Goal: Task Accomplishment & Management: Complete application form

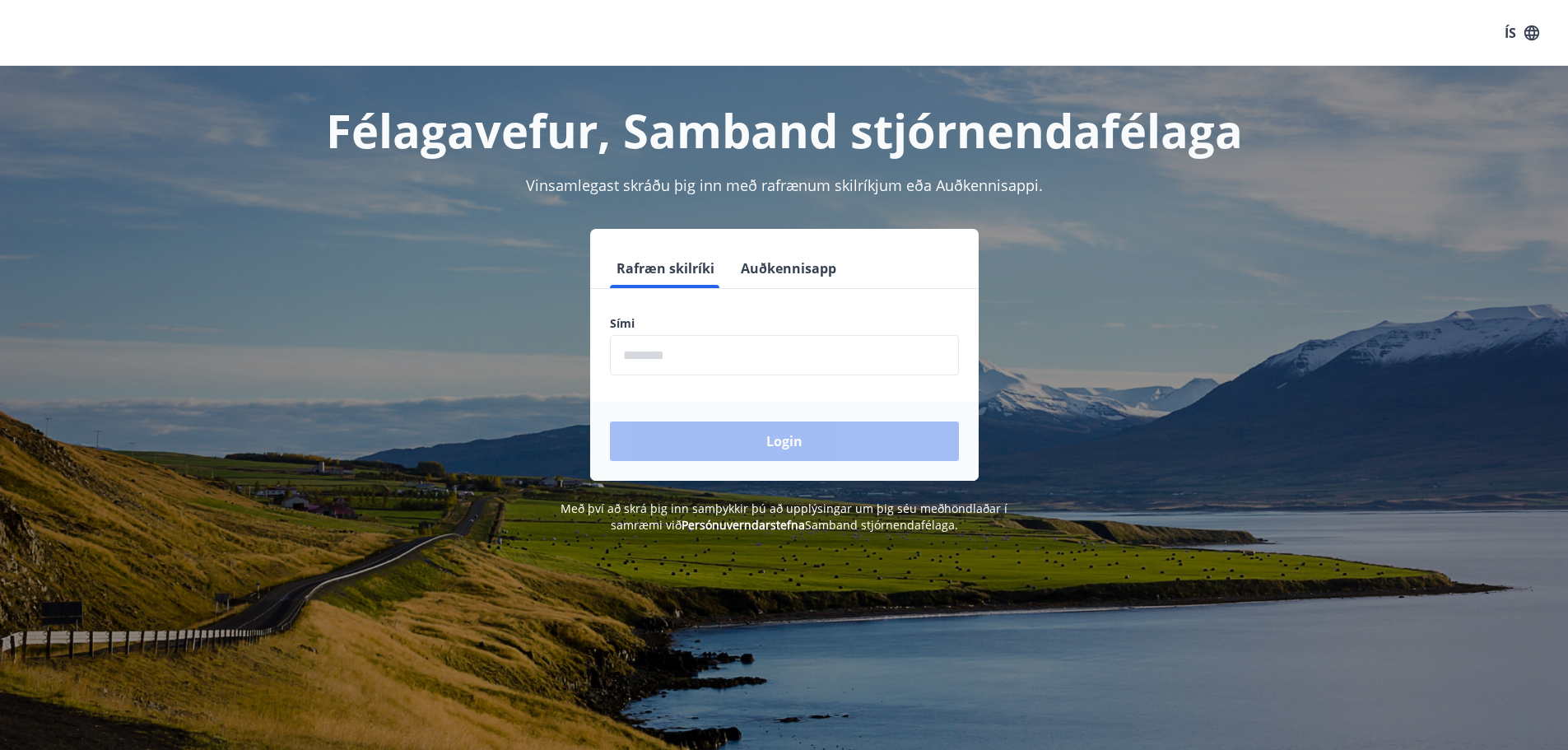
click at [712, 346] on input "phone" at bounding box center [784, 354] width 349 height 40
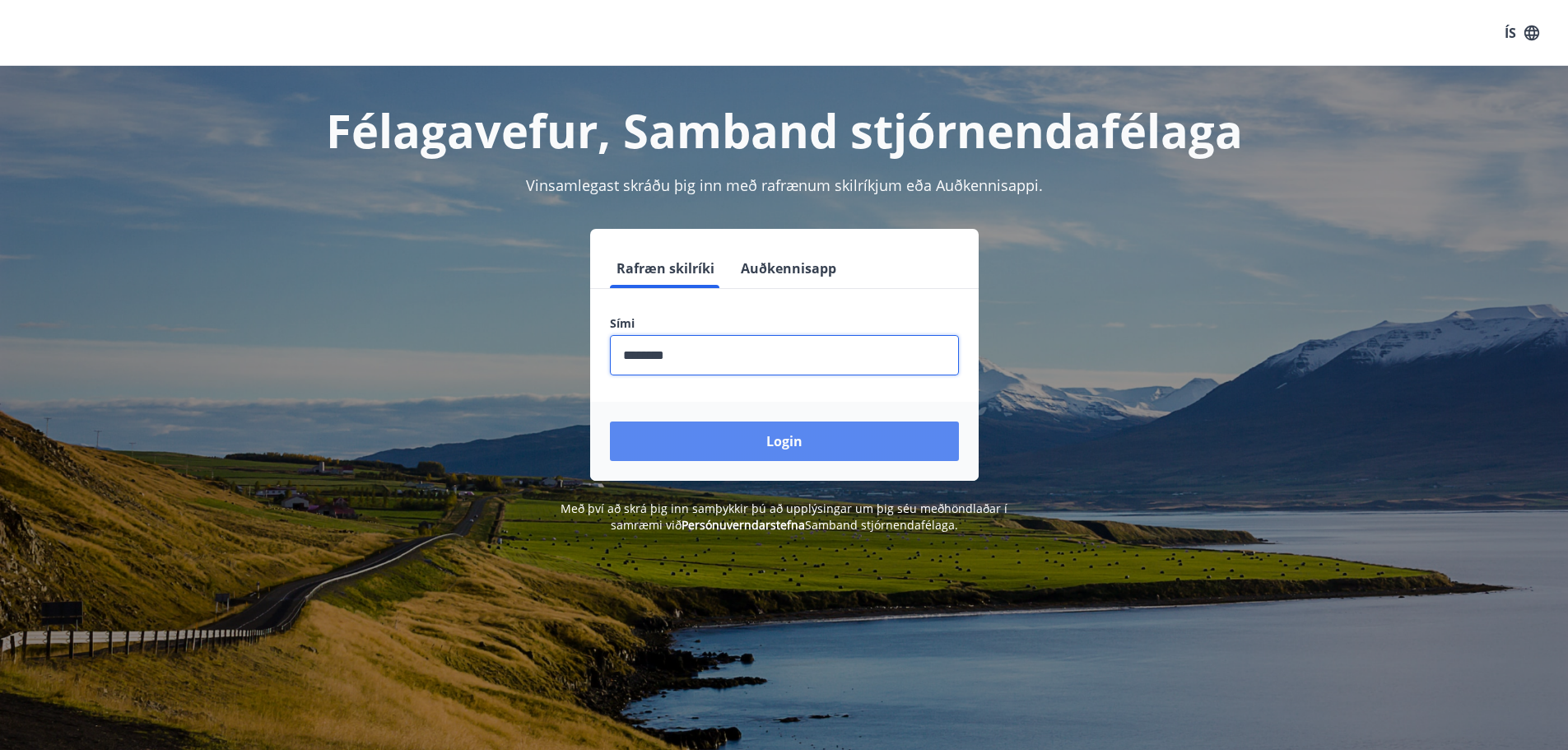
click at [703, 440] on button "Login" at bounding box center [784, 441] width 349 height 39
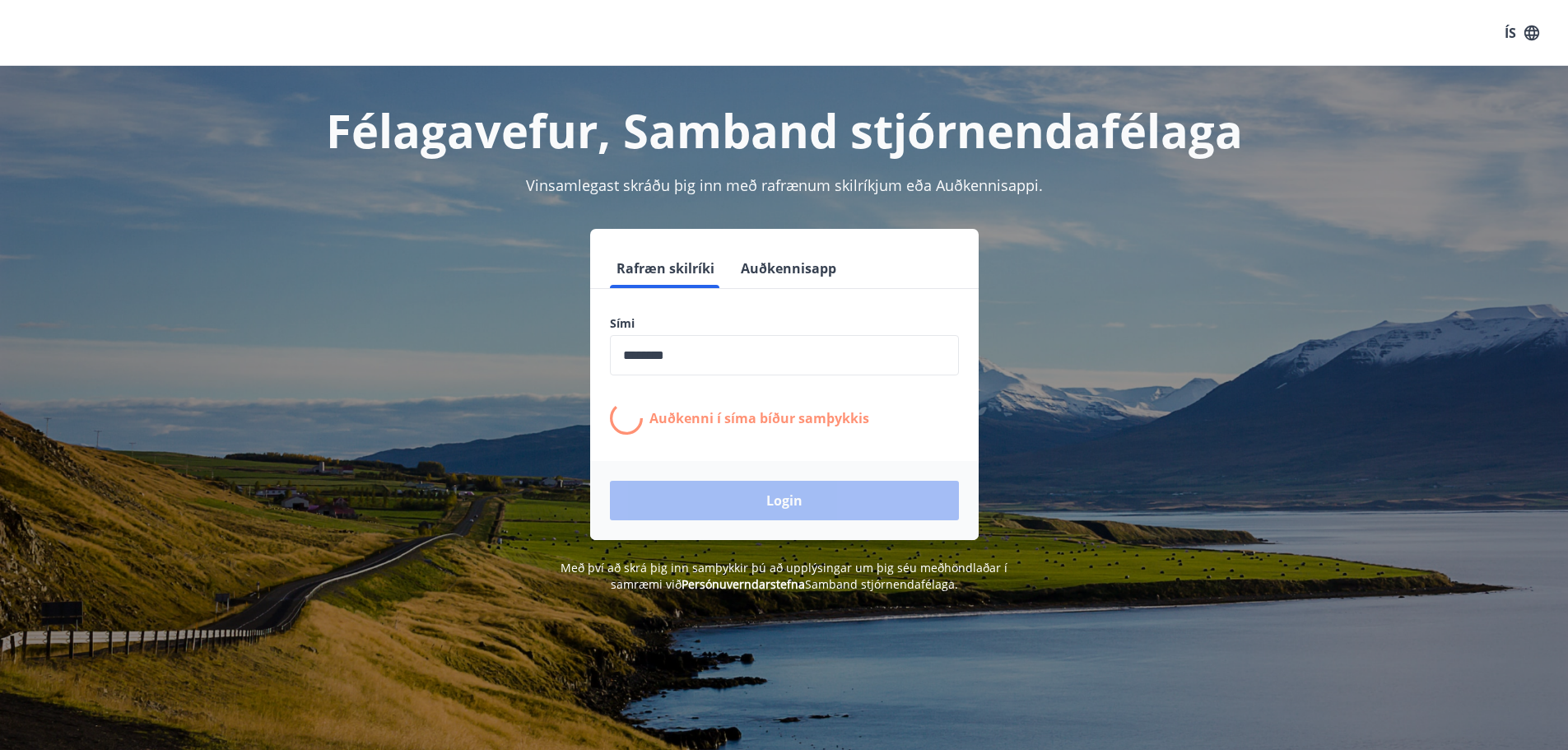
click at [685, 353] on input "phone" at bounding box center [784, 354] width 349 height 40
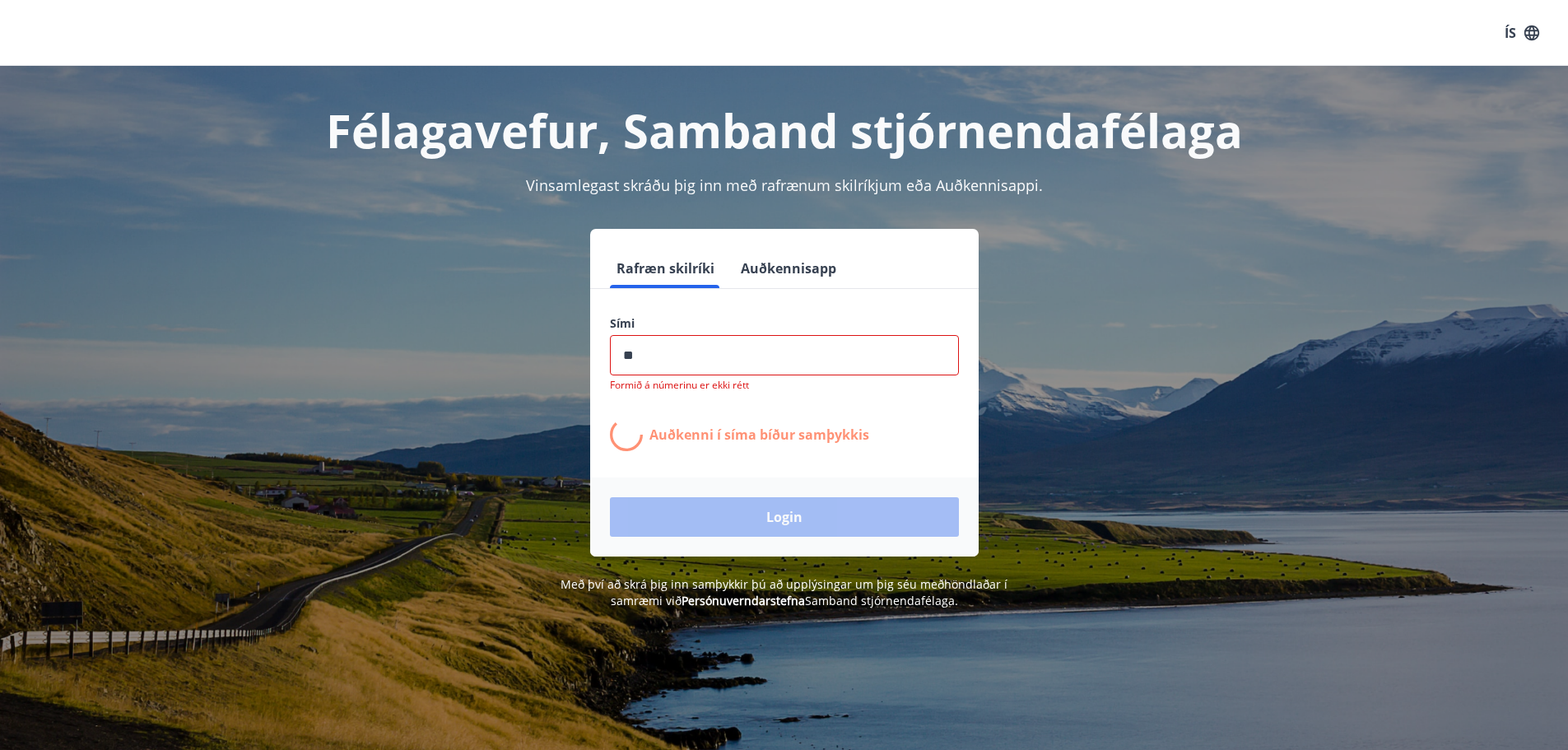
type input "*"
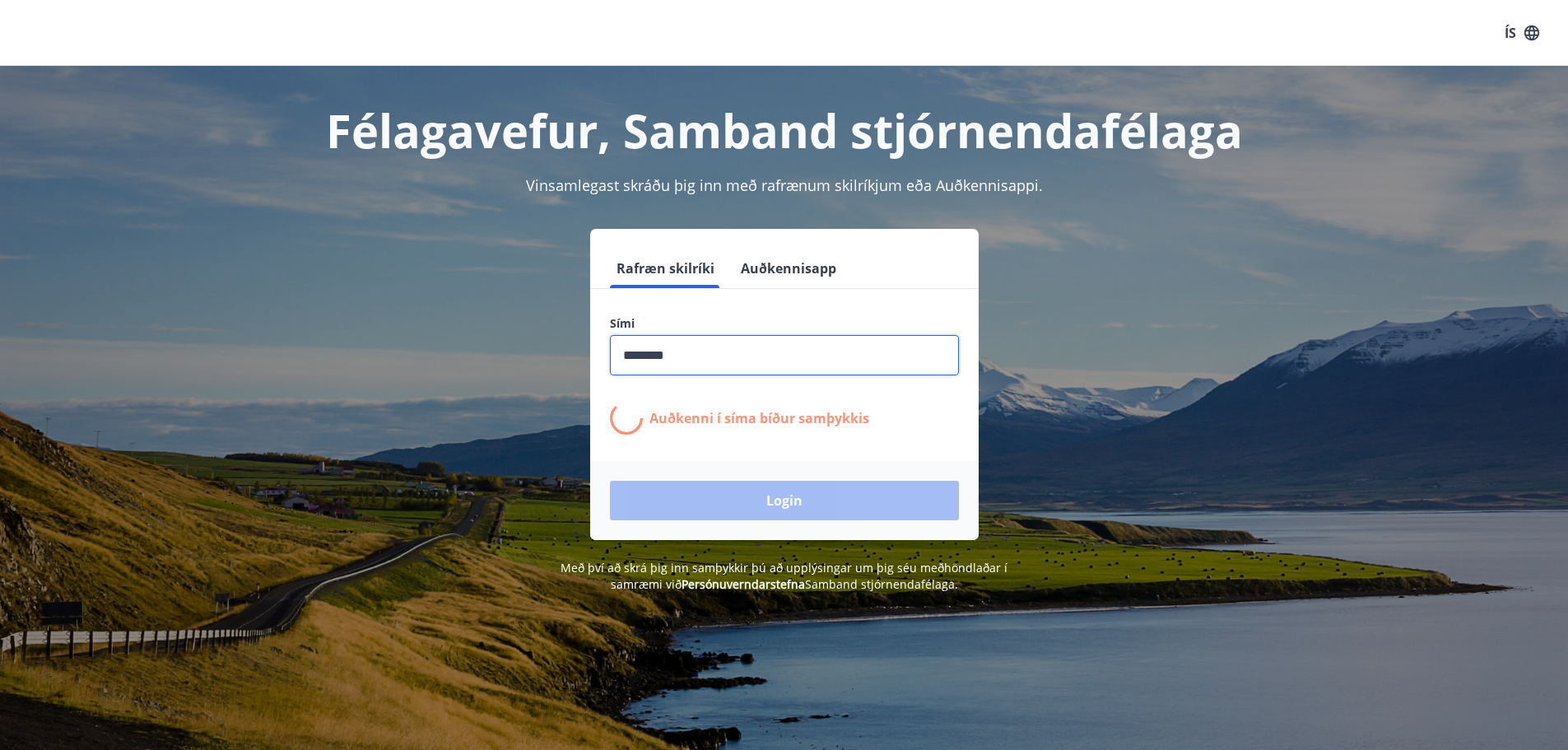
click at [708, 350] on input "phone" at bounding box center [784, 354] width 349 height 40
type input "********"
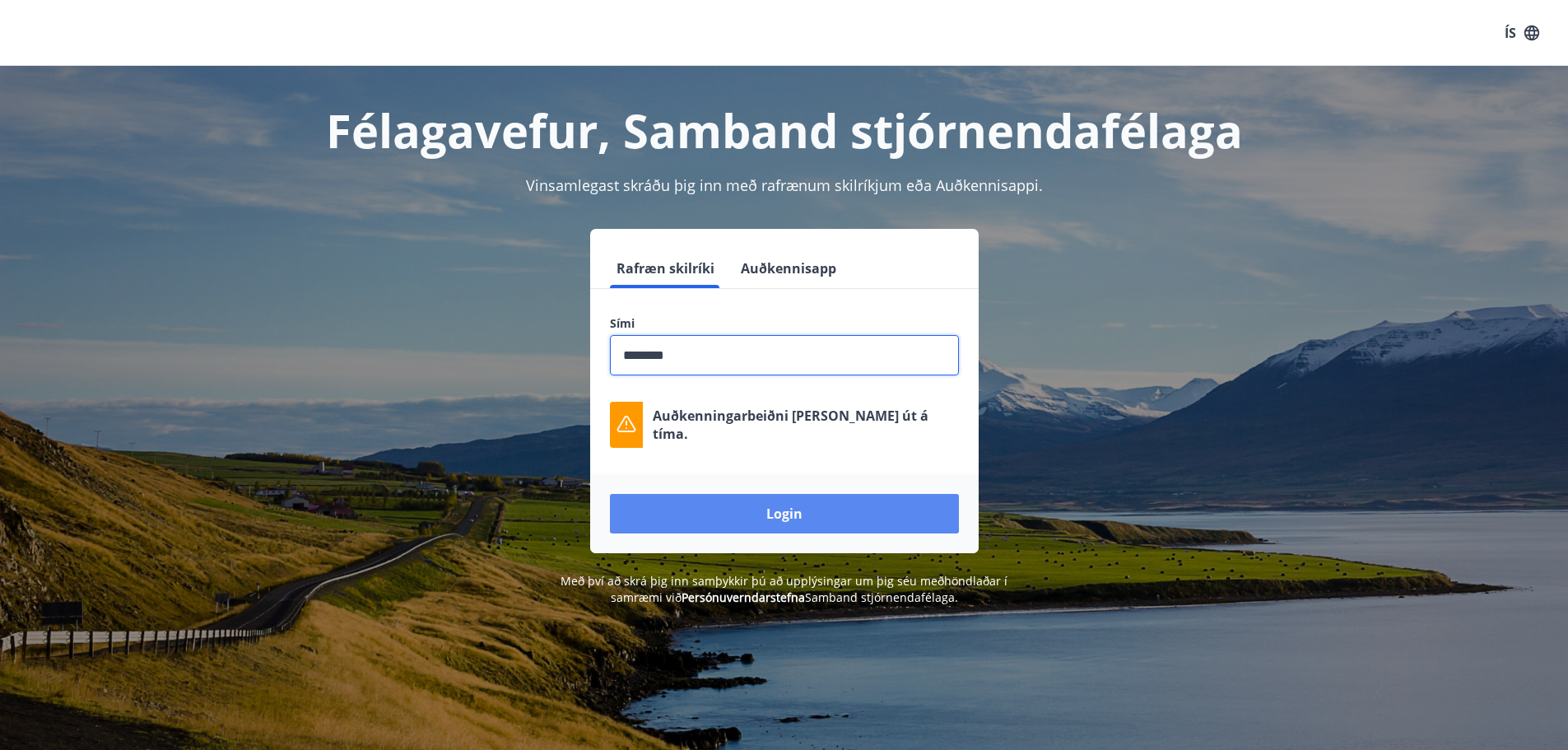
click at [785, 513] on button "Login" at bounding box center [784, 514] width 349 height 39
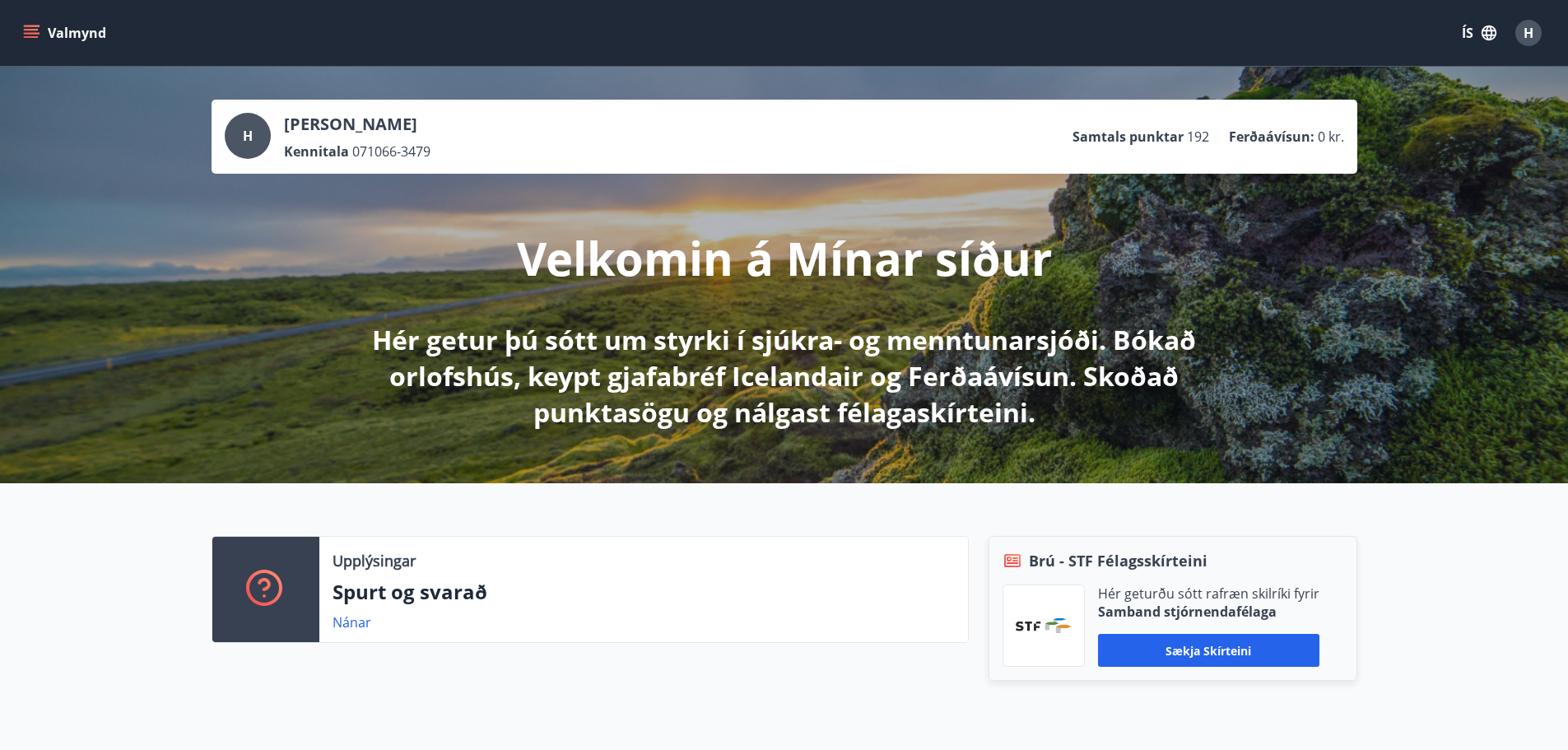
click at [28, 27] on icon "menu" at bounding box center [31, 32] width 17 height 17
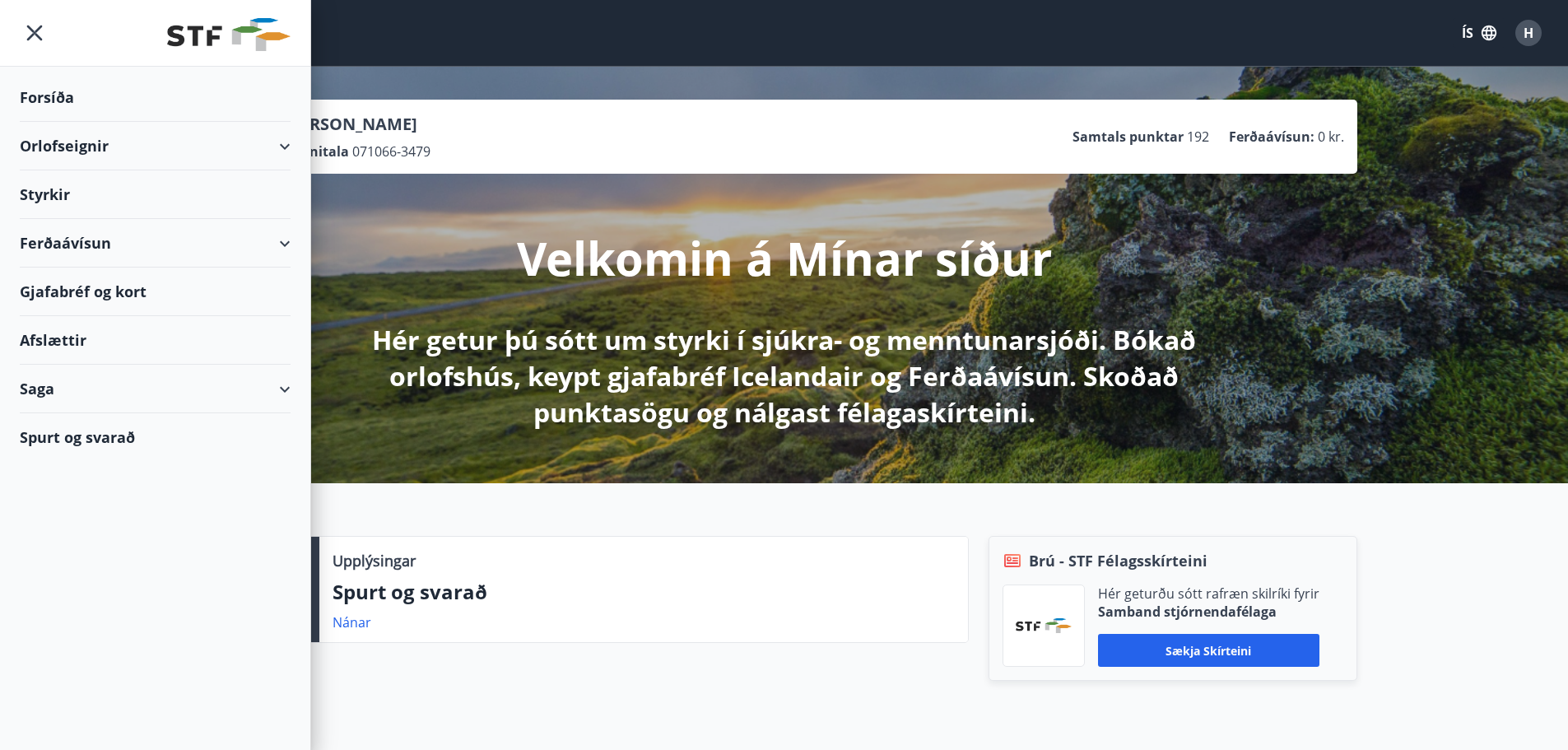
click at [48, 194] on div "Styrkir" at bounding box center [154, 195] width 270 height 49
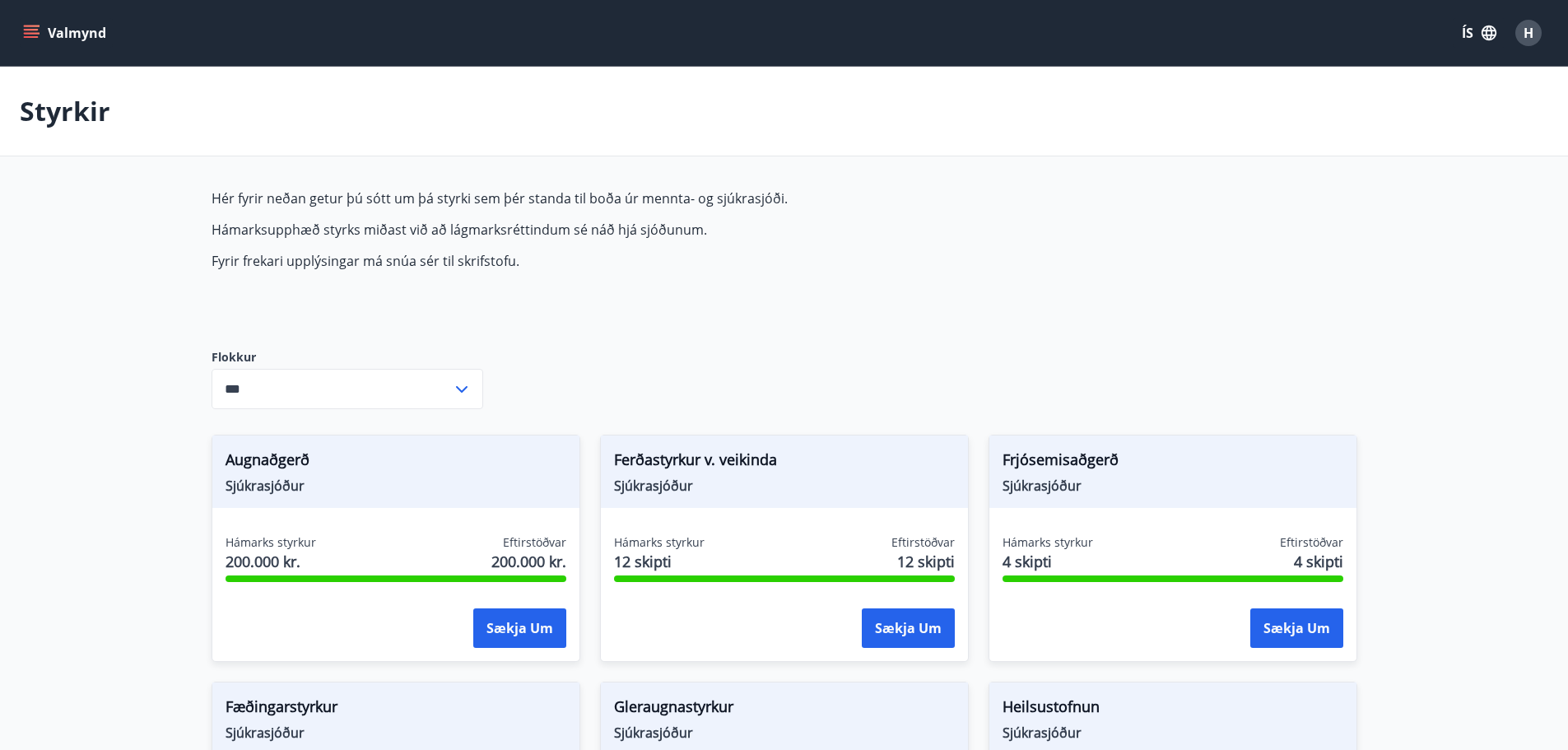
type input "***"
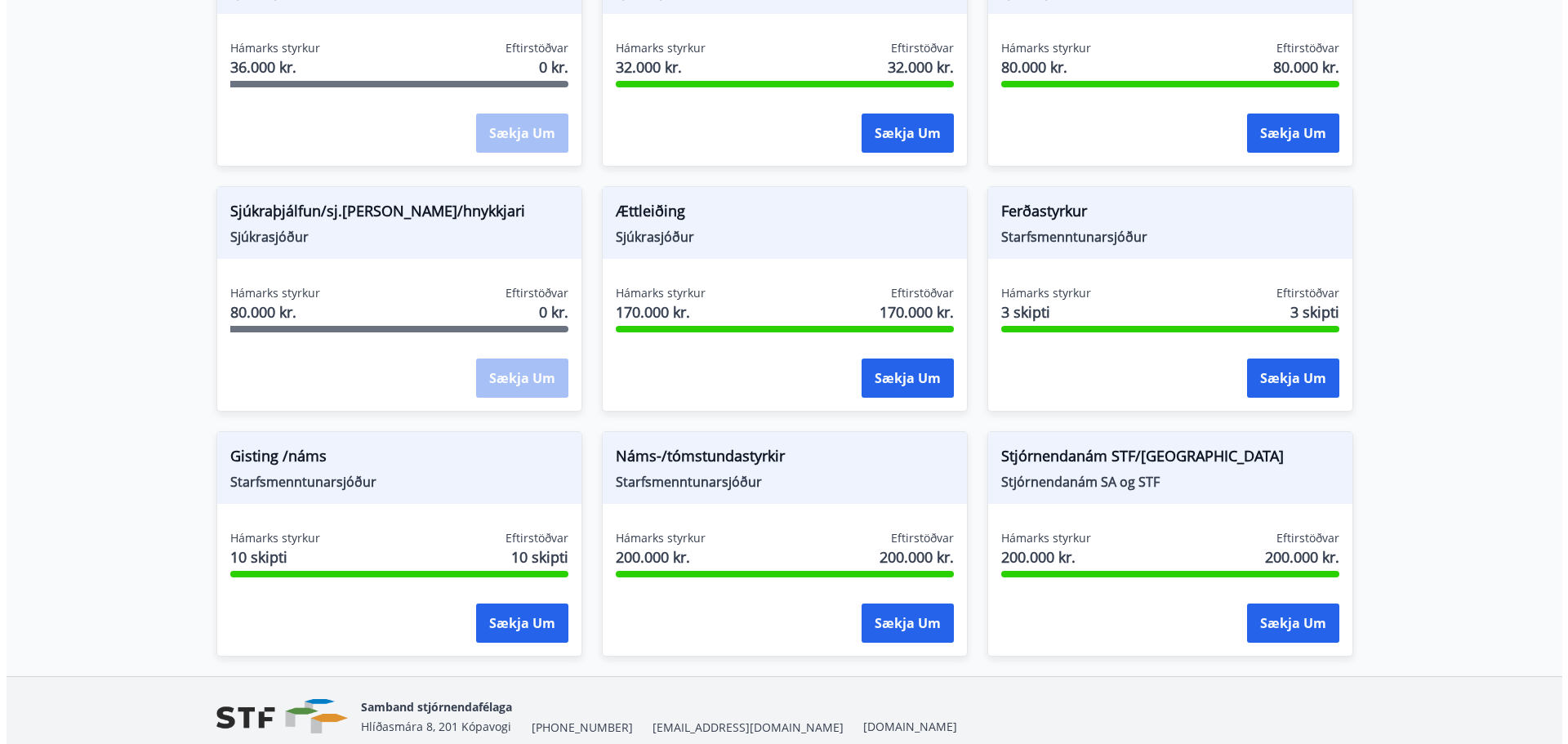
scroll to position [1294, 0]
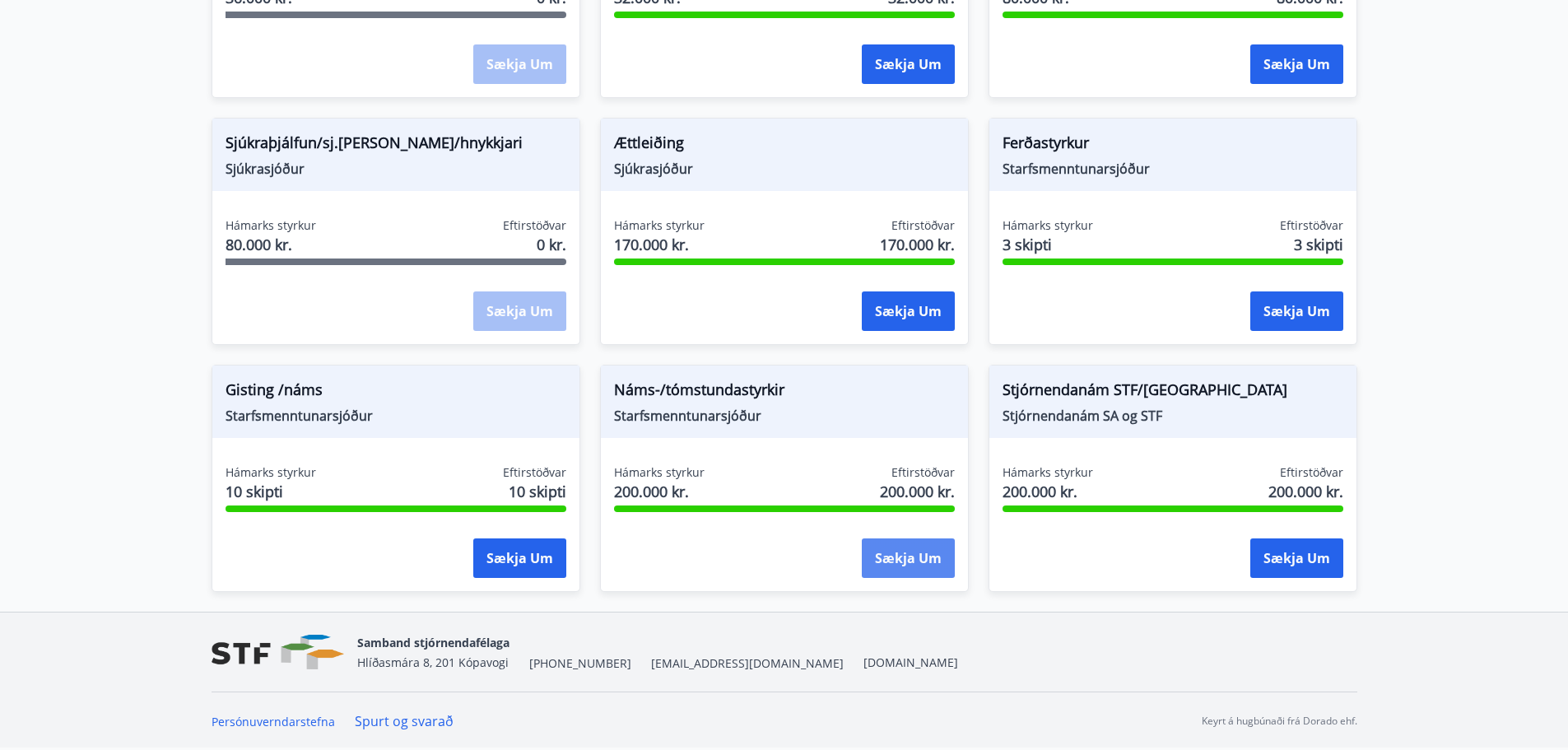
click at [901, 556] on button "Sækja um" at bounding box center [908, 558] width 93 height 39
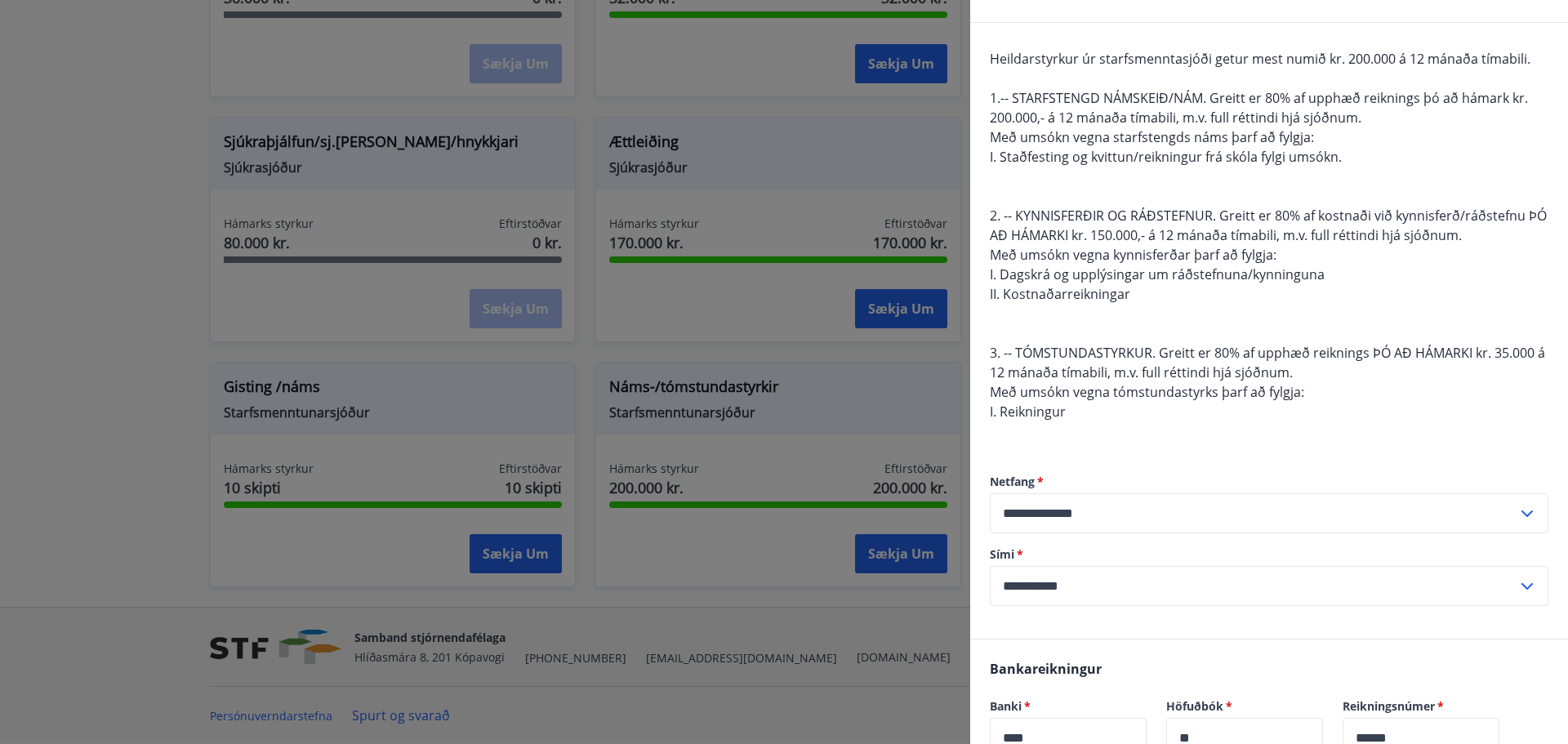
scroll to position [0, 0]
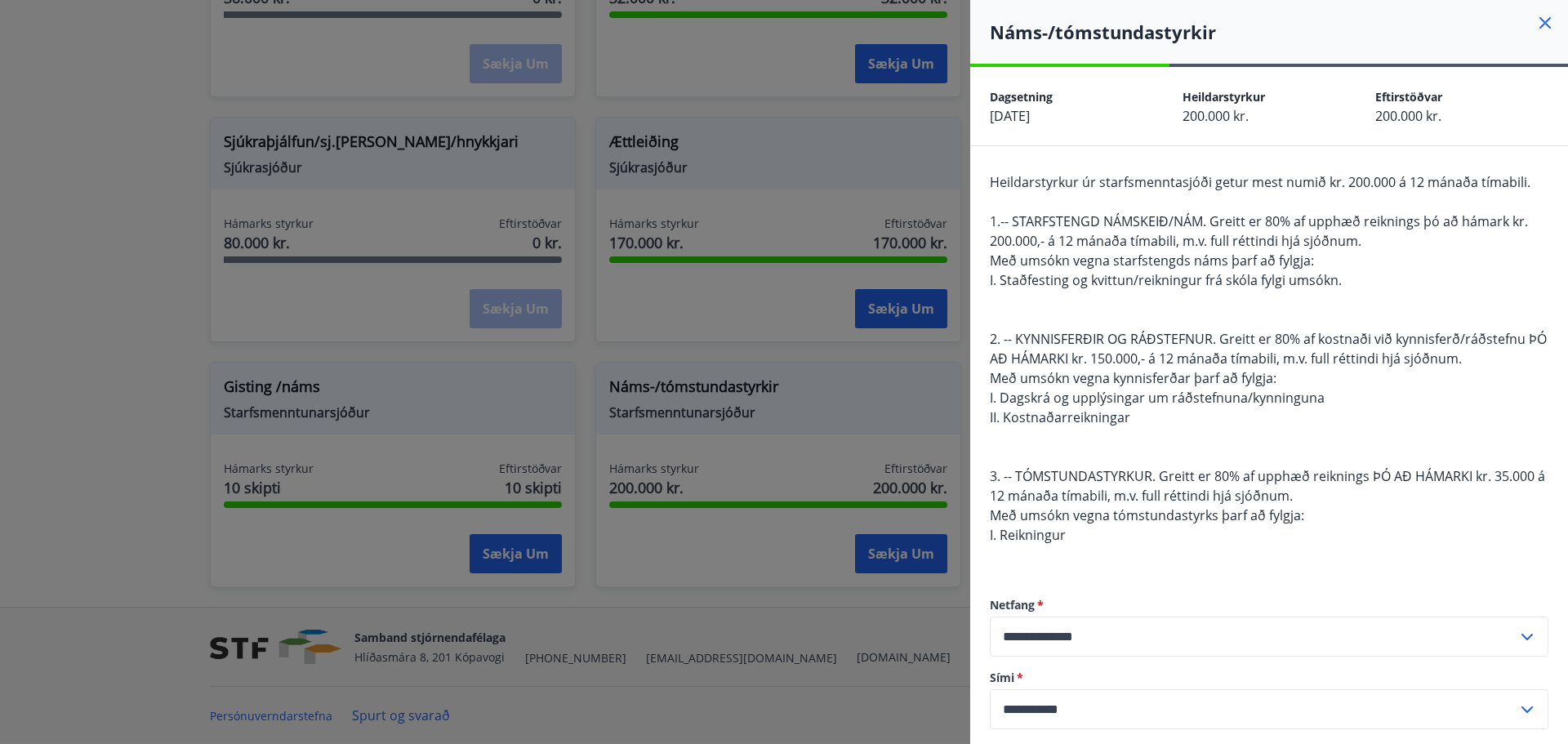
click at [1535, 17] on icon at bounding box center [1545, 22] width 19 height 19
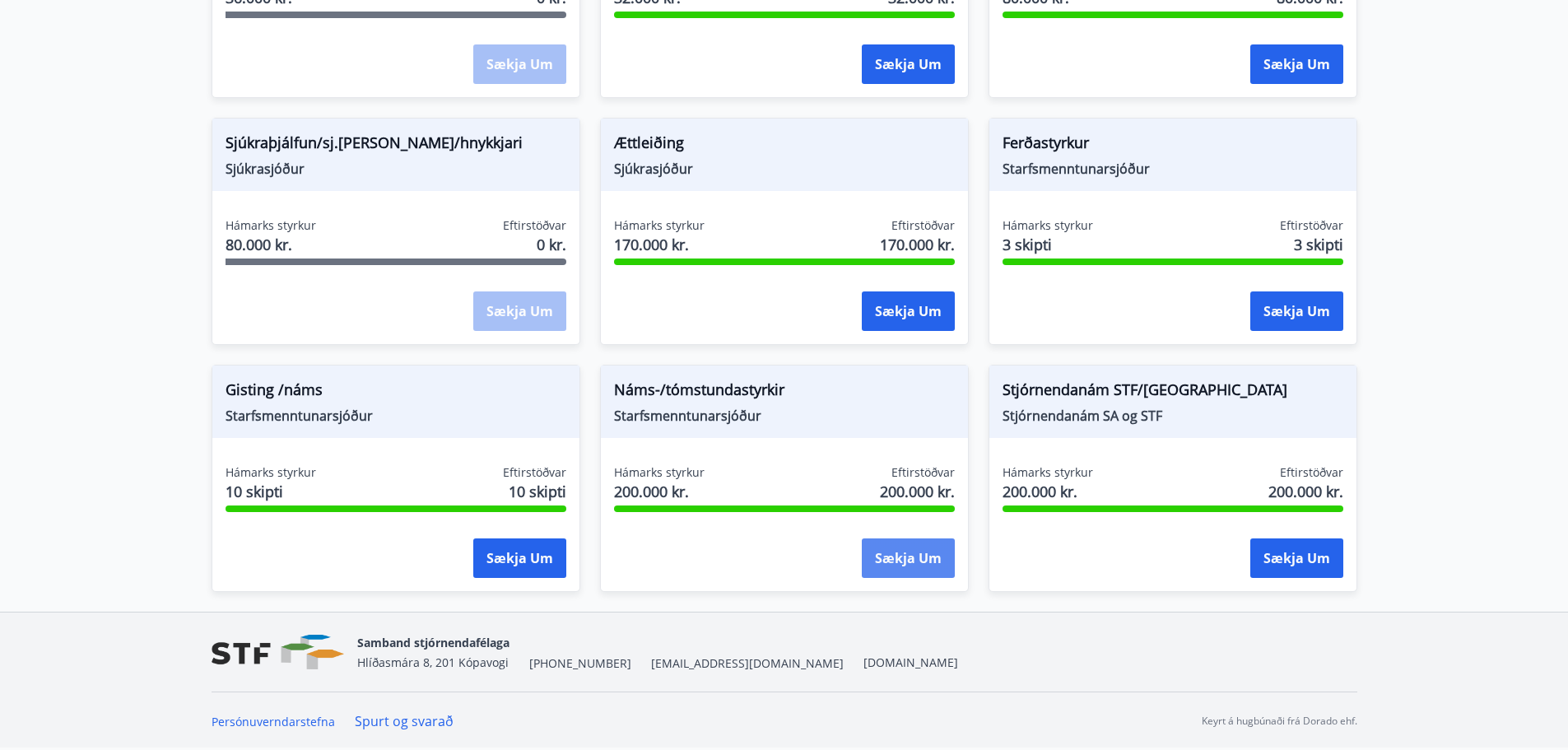
click at [902, 558] on button "Sækja um" at bounding box center [908, 558] width 93 height 39
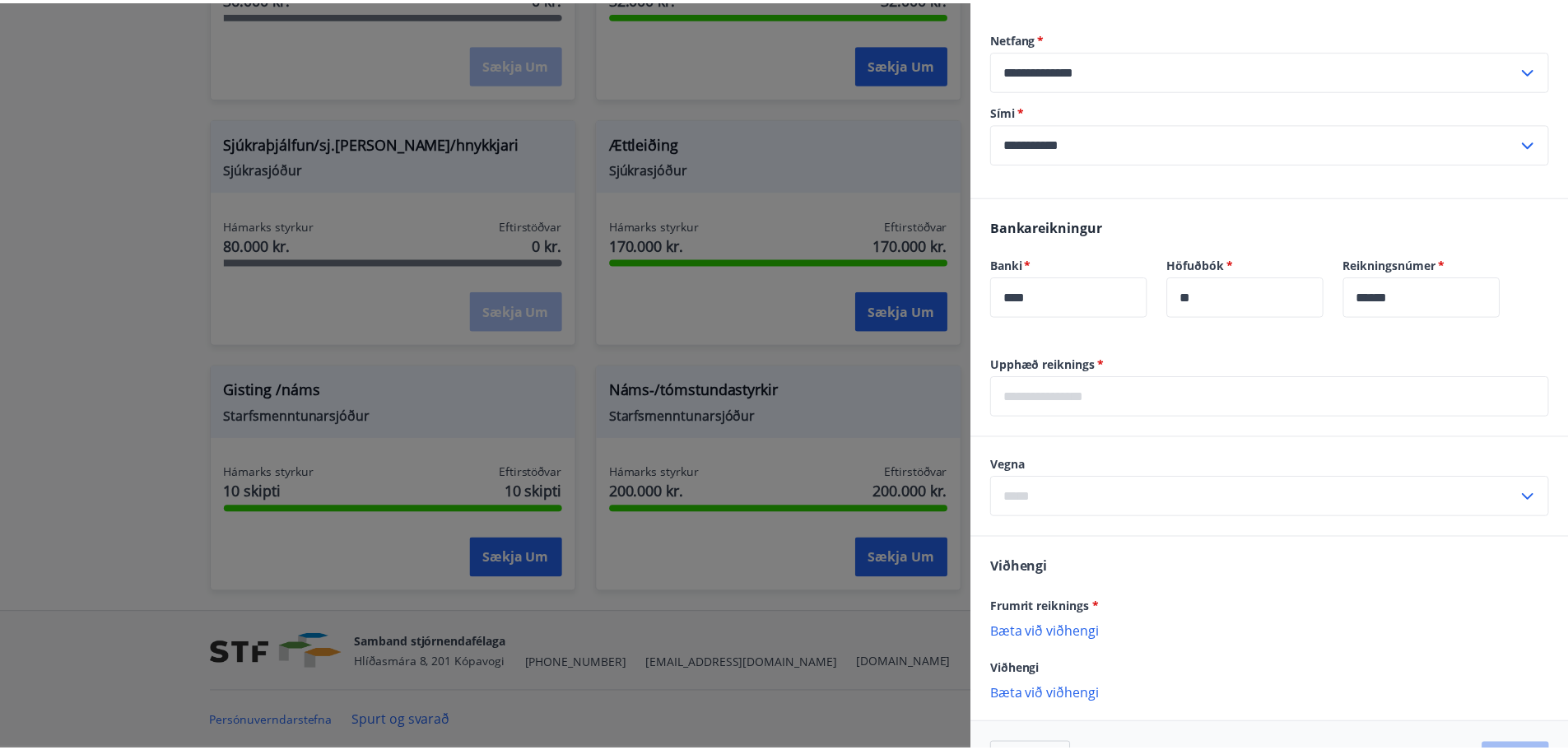
scroll to position [576, 0]
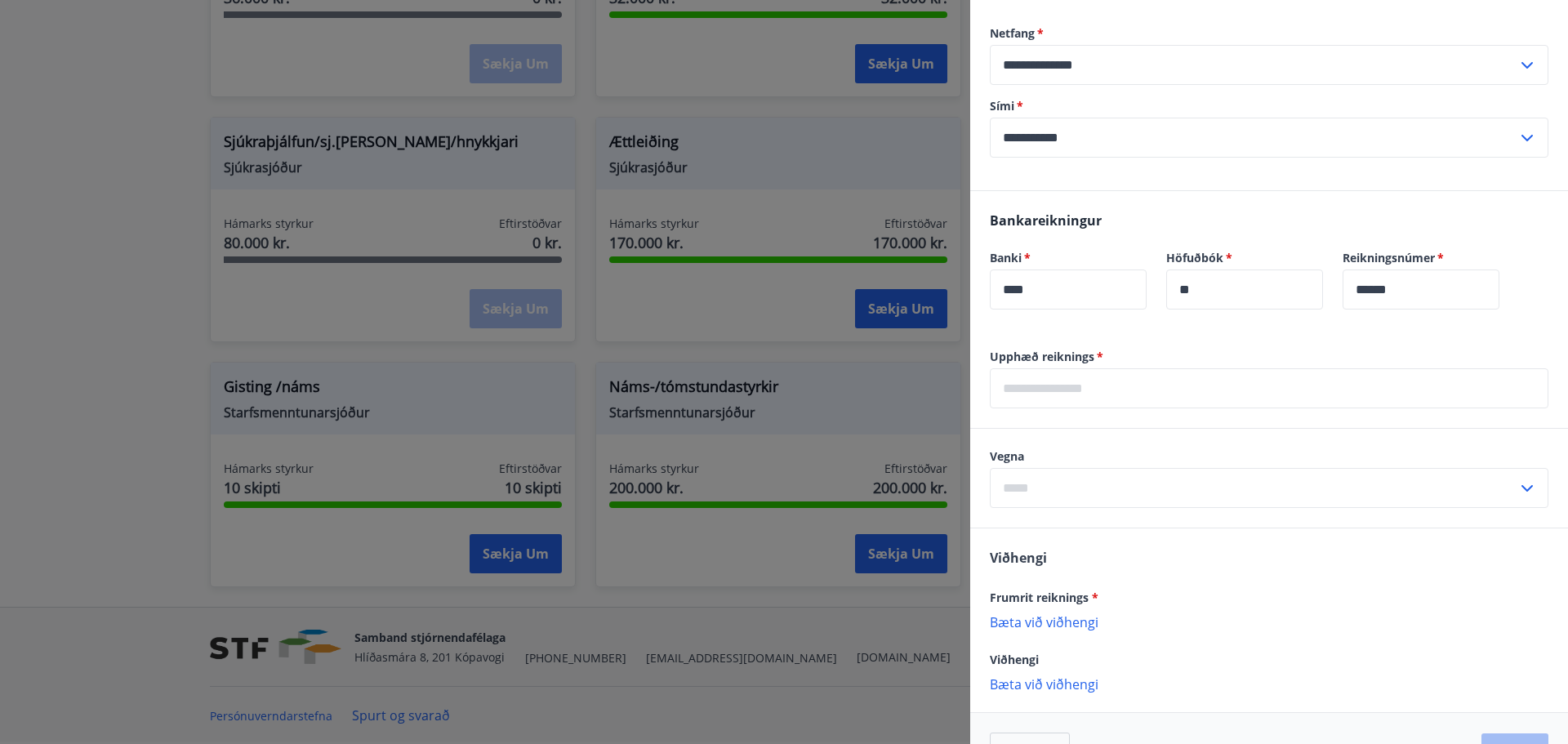
click at [761, 558] on div at bounding box center [784, 372] width 1568 height 744
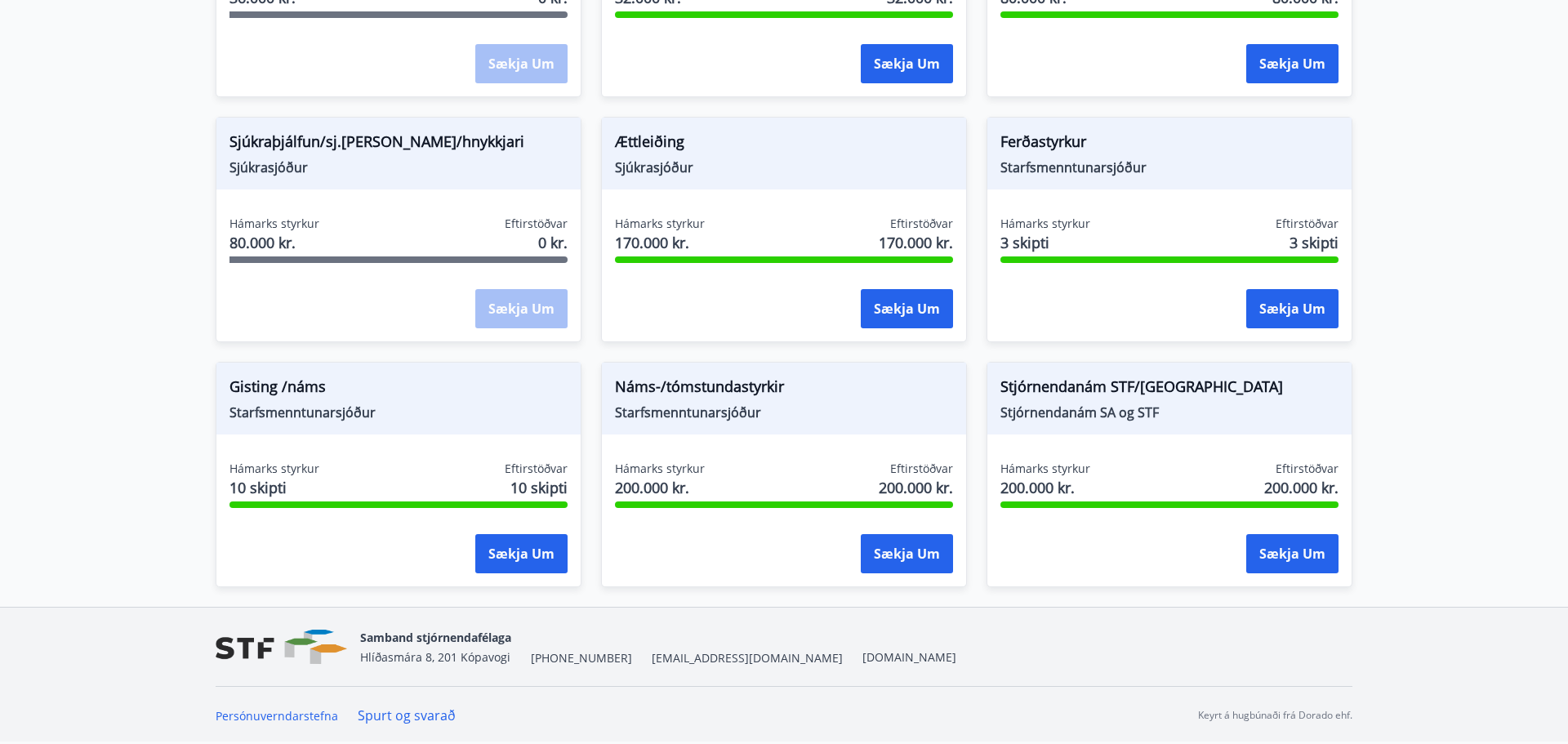
scroll to position [0, 0]
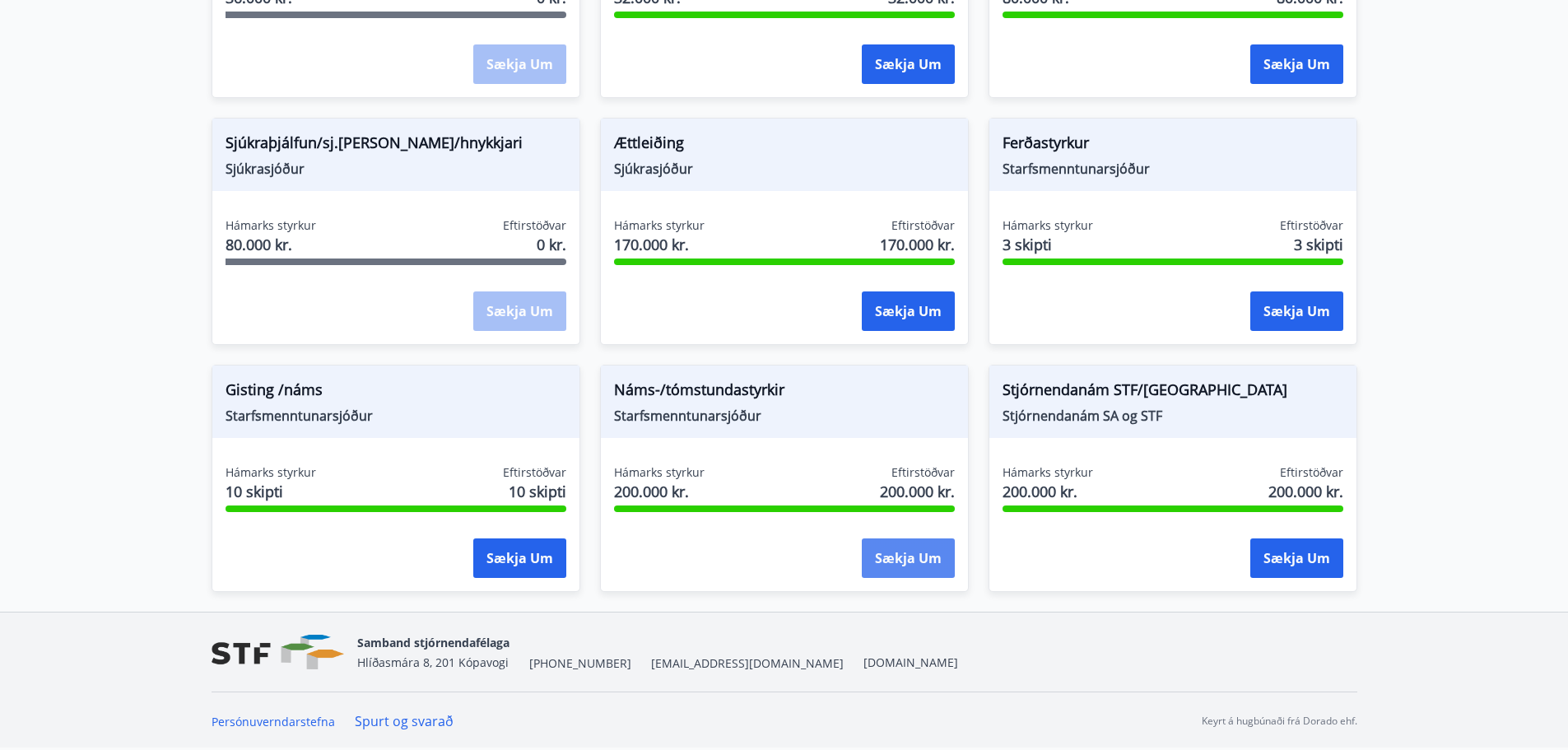
click at [911, 557] on button "Sækja um" at bounding box center [908, 558] width 93 height 39
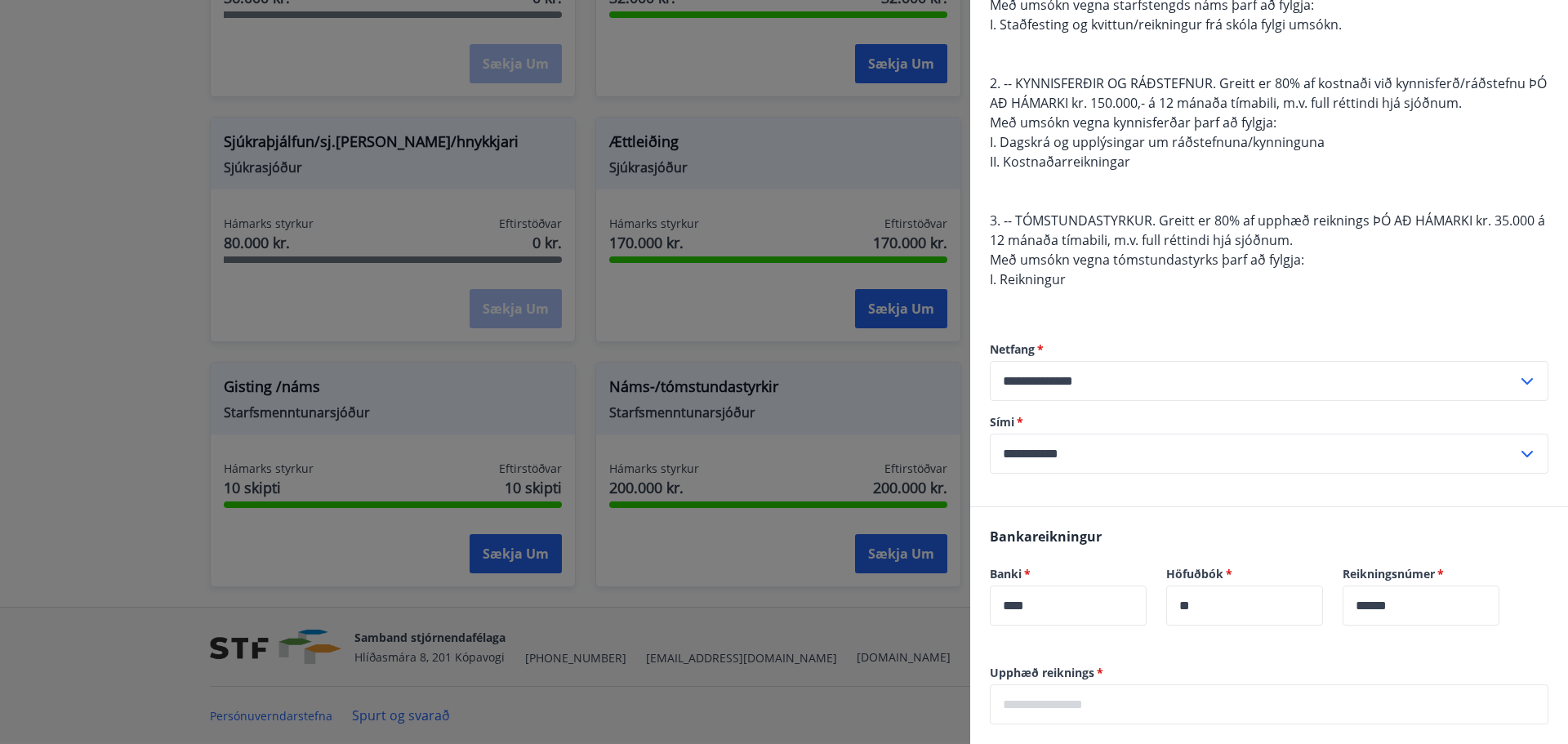
scroll to position [409, 0]
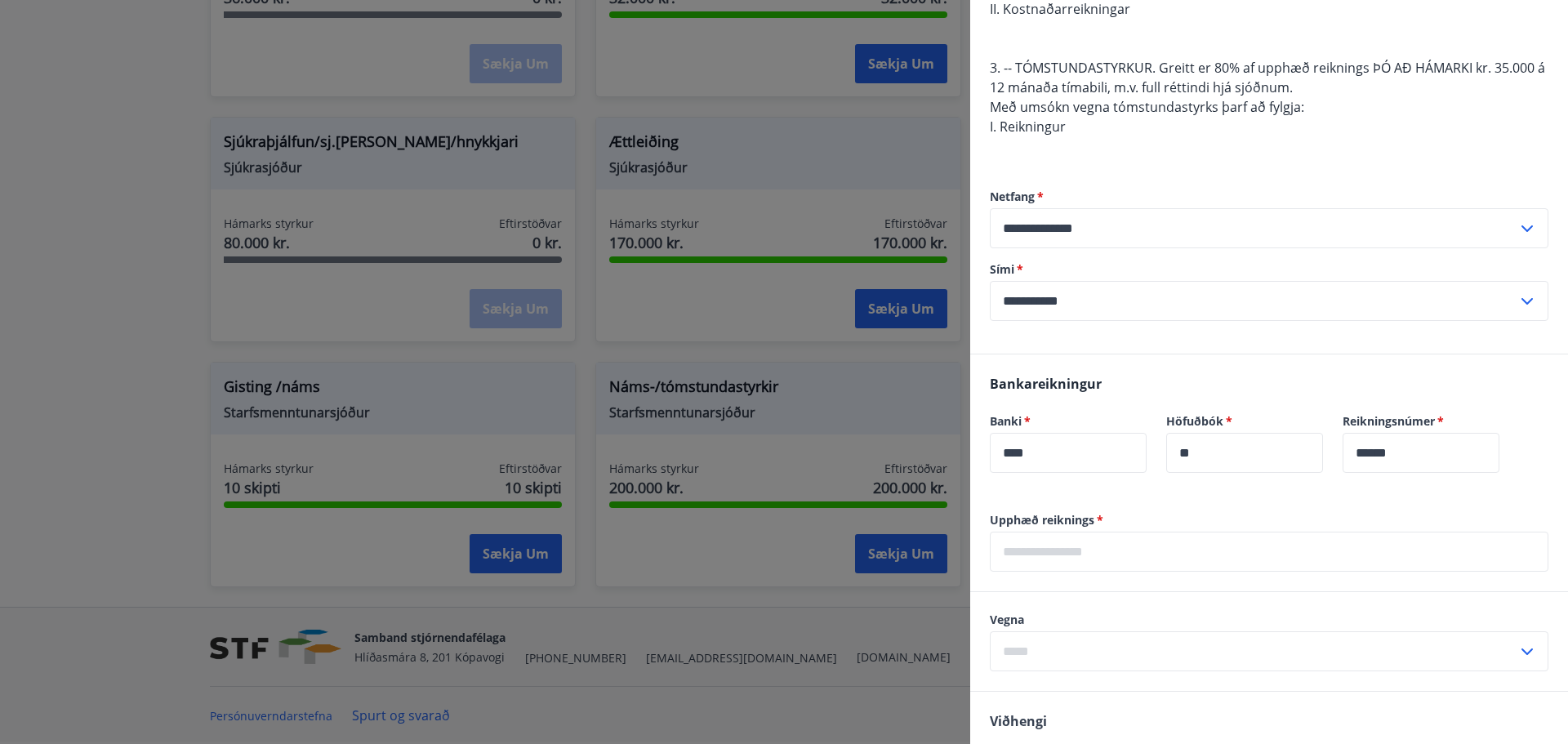
click at [1075, 551] on input "text" at bounding box center [1269, 551] width 559 height 40
type input "******"
click at [1097, 643] on input "text" at bounding box center [1253, 651] width 528 height 40
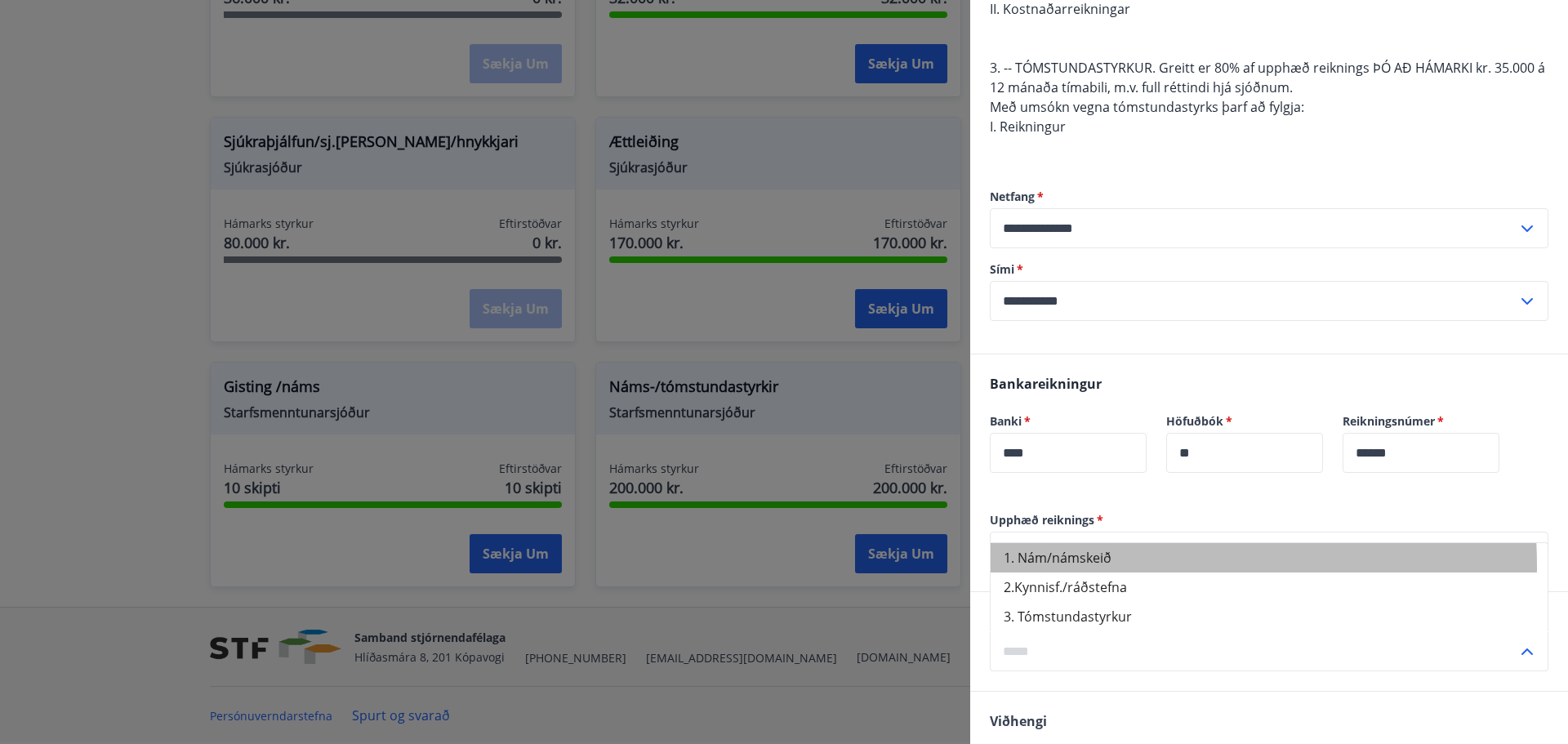
click at [1064, 566] on li "1. Nám/námskeið" at bounding box center [1269, 558] width 557 height 29
type input "**********"
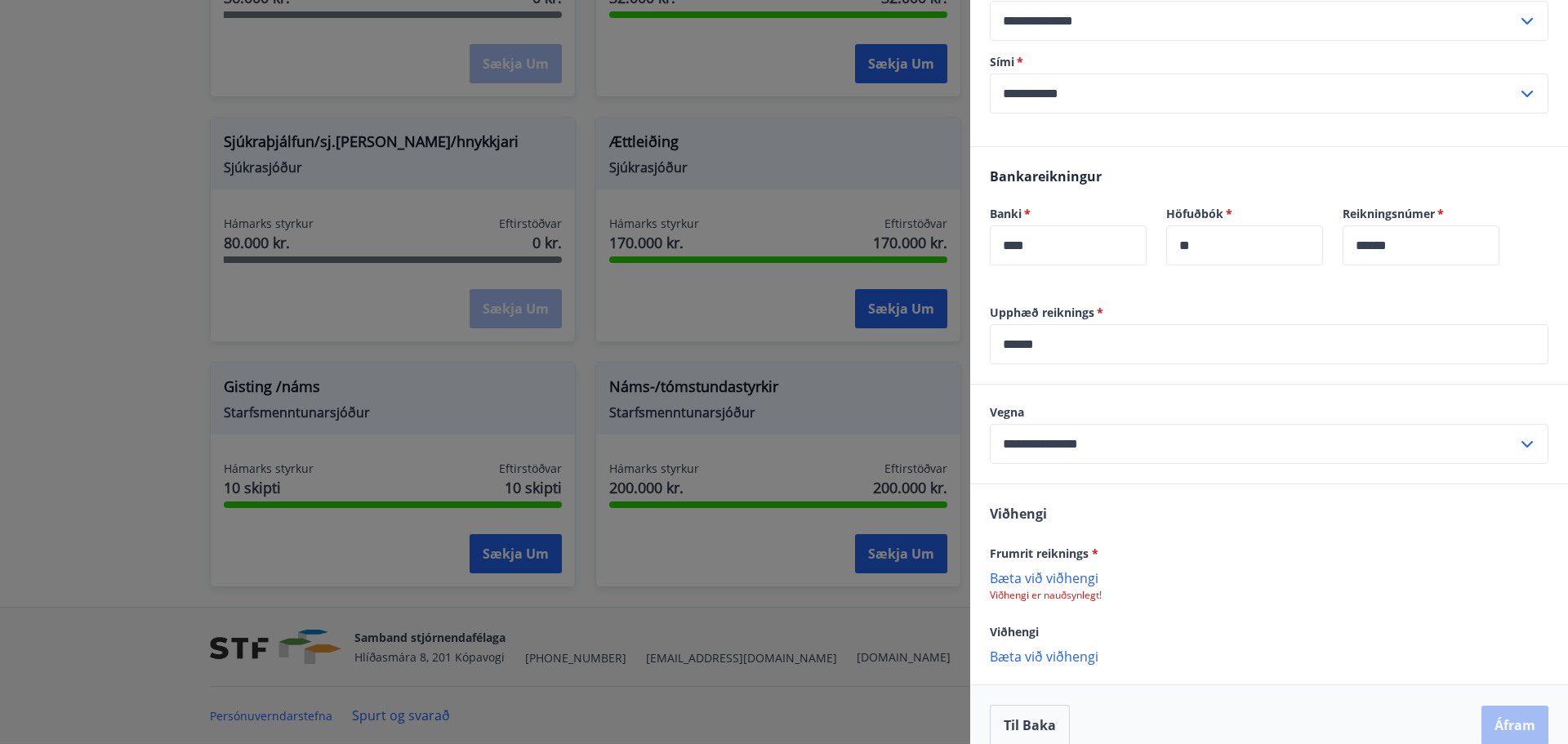
scroll to position [637, 0]
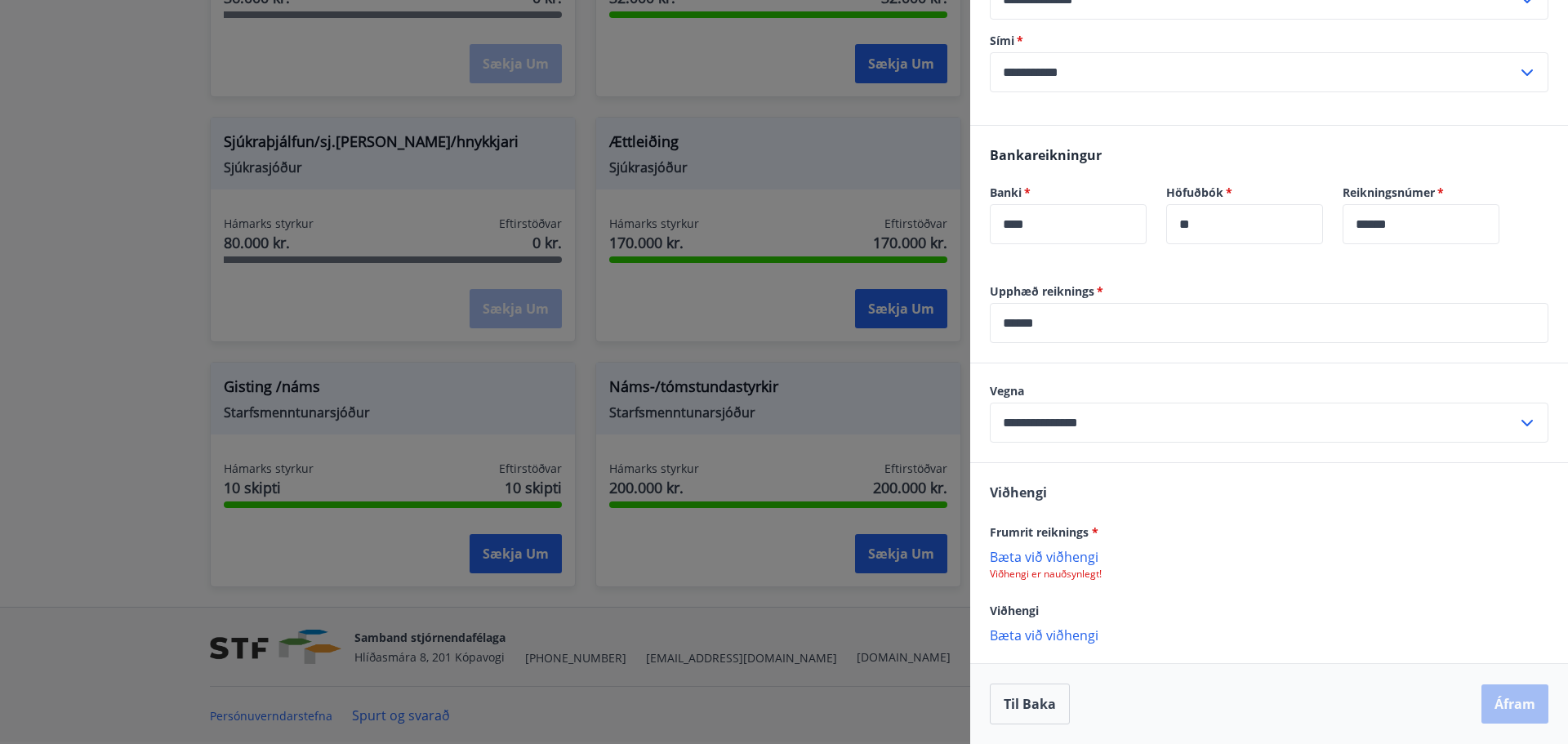
click at [1059, 559] on p "Bæta við viðhengi" at bounding box center [1269, 556] width 559 height 16
click at [1037, 636] on p "Bæta við viðhengi" at bounding box center [1269, 636] width 559 height 16
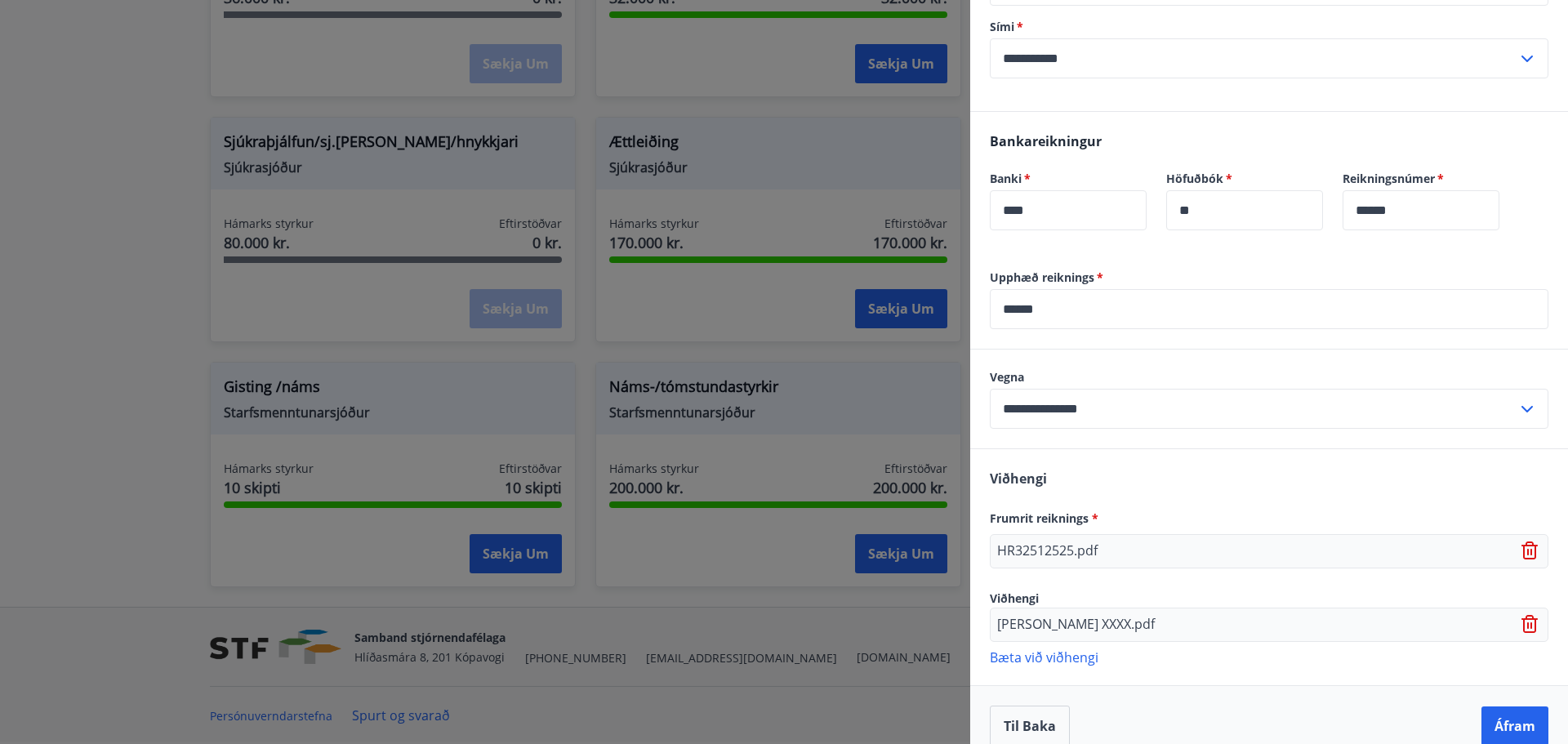
scroll to position [673, 0]
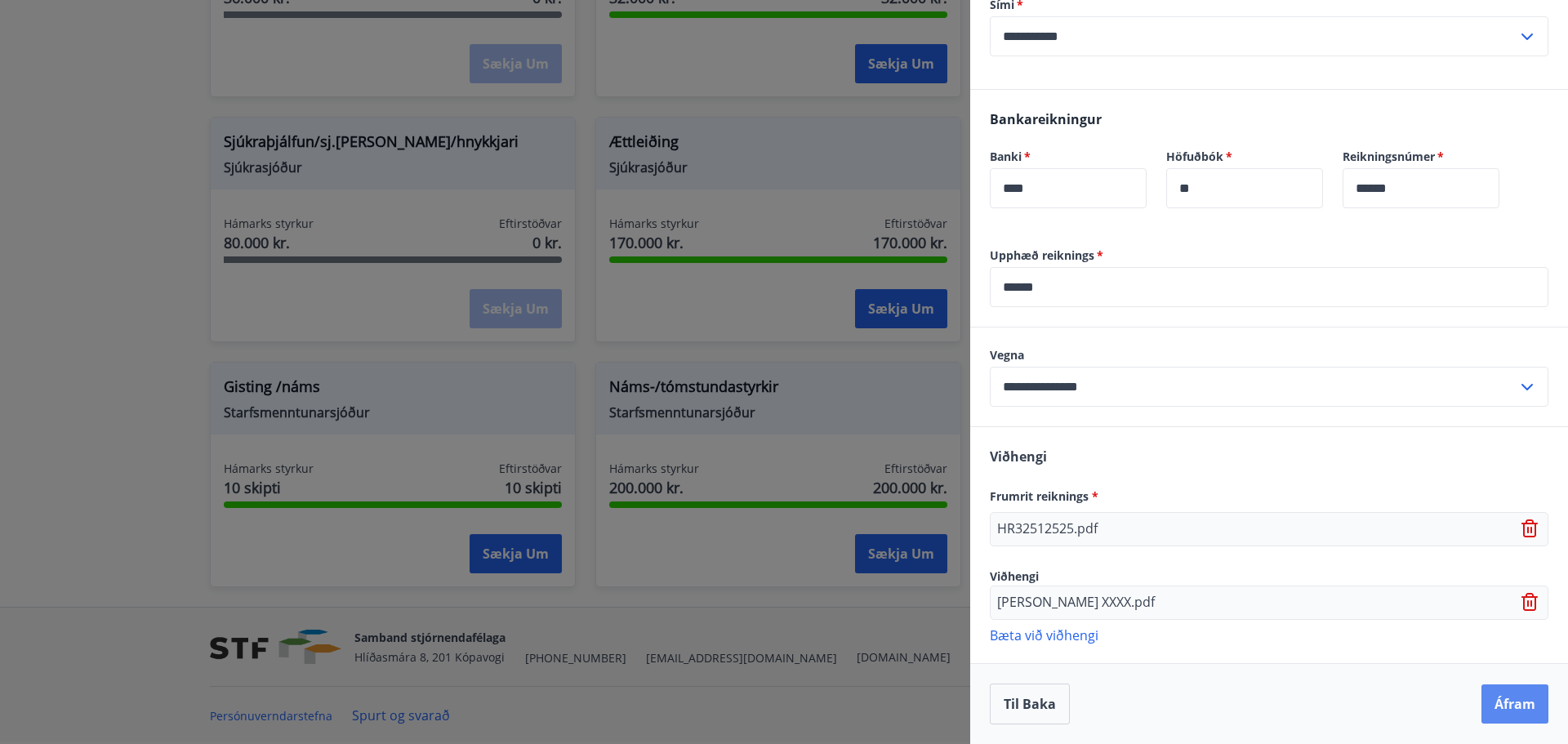
click at [1505, 705] on button "Áfram" at bounding box center [1514, 704] width 67 height 39
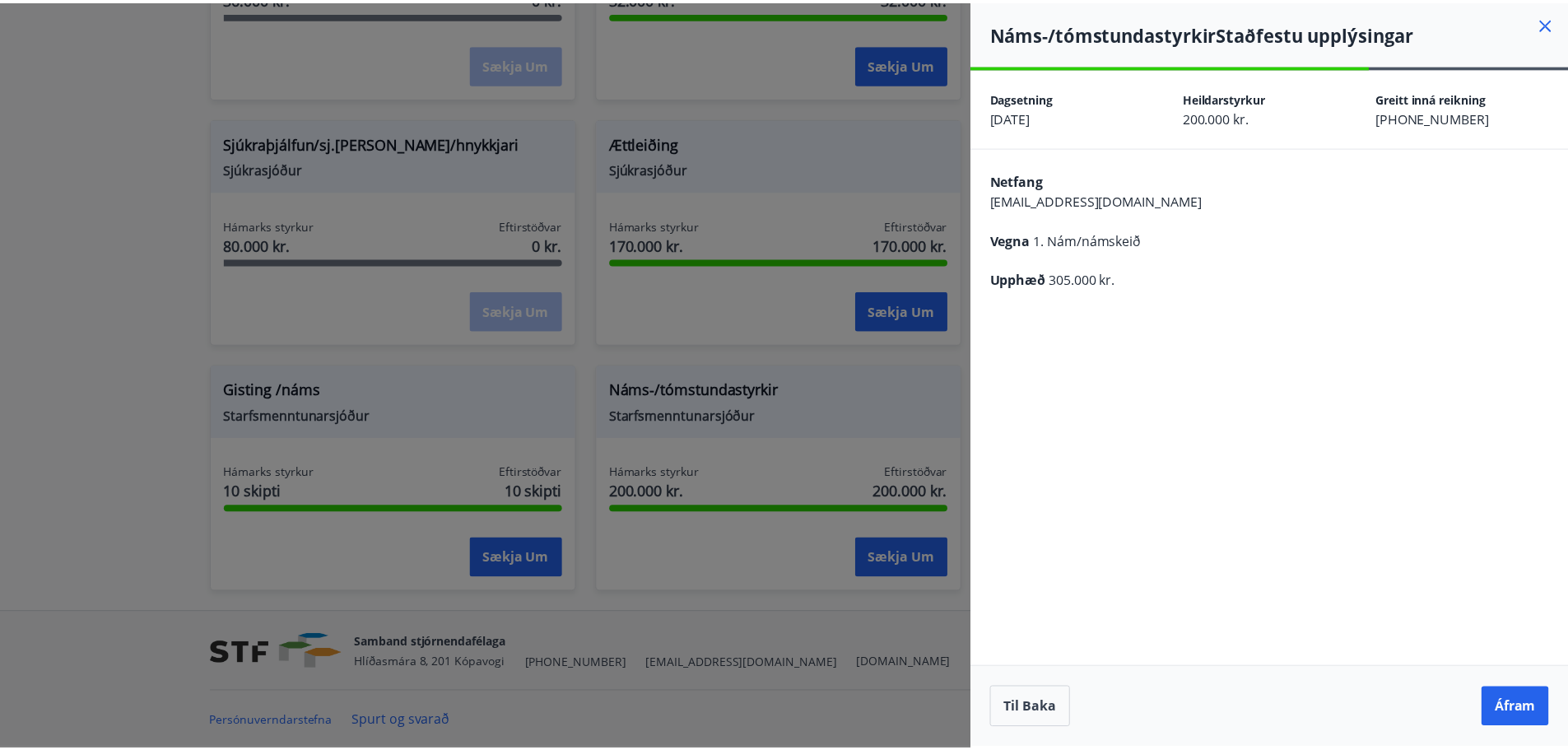
scroll to position [0, 0]
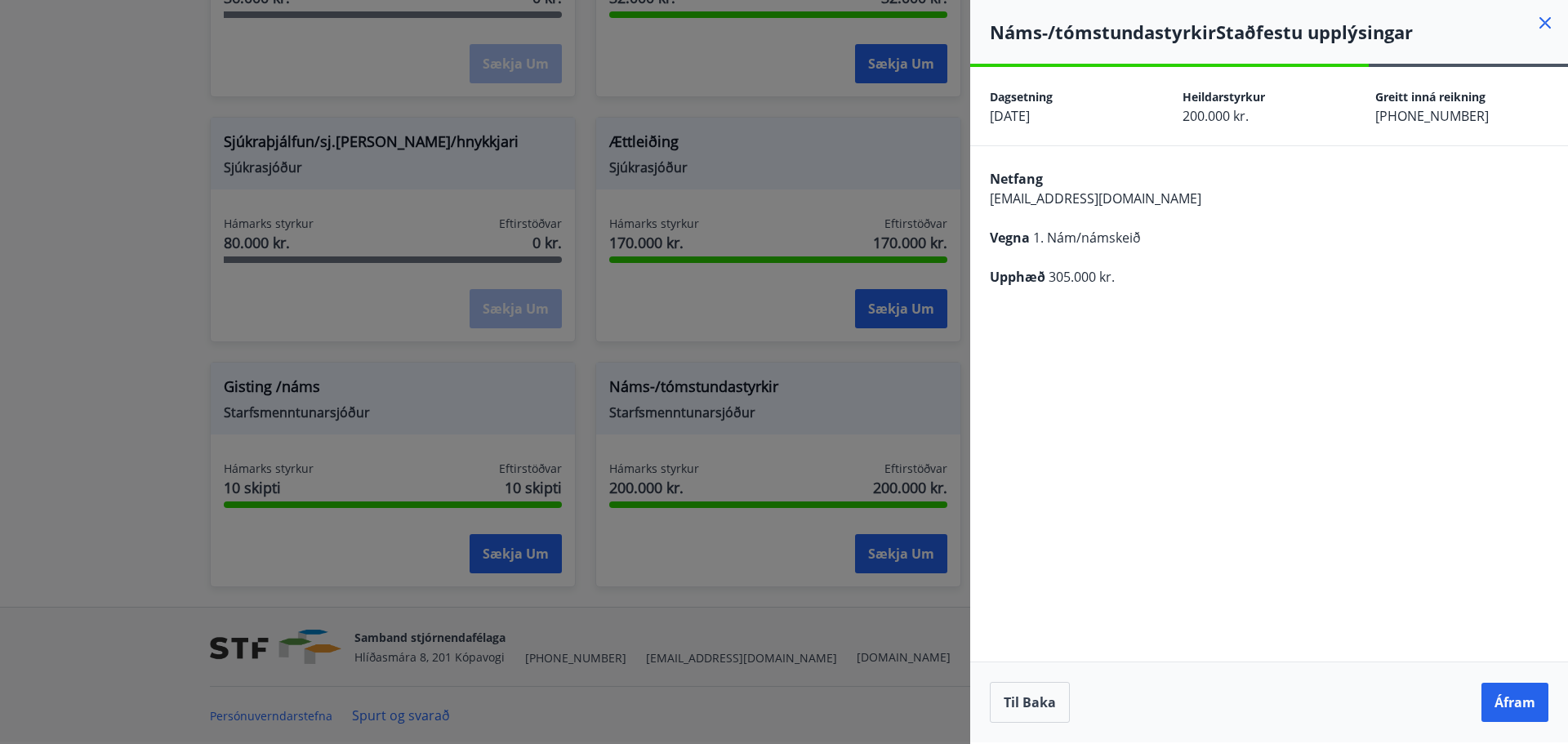
click at [1505, 705] on button "Áfram" at bounding box center [1514, 702] width 67 height 39
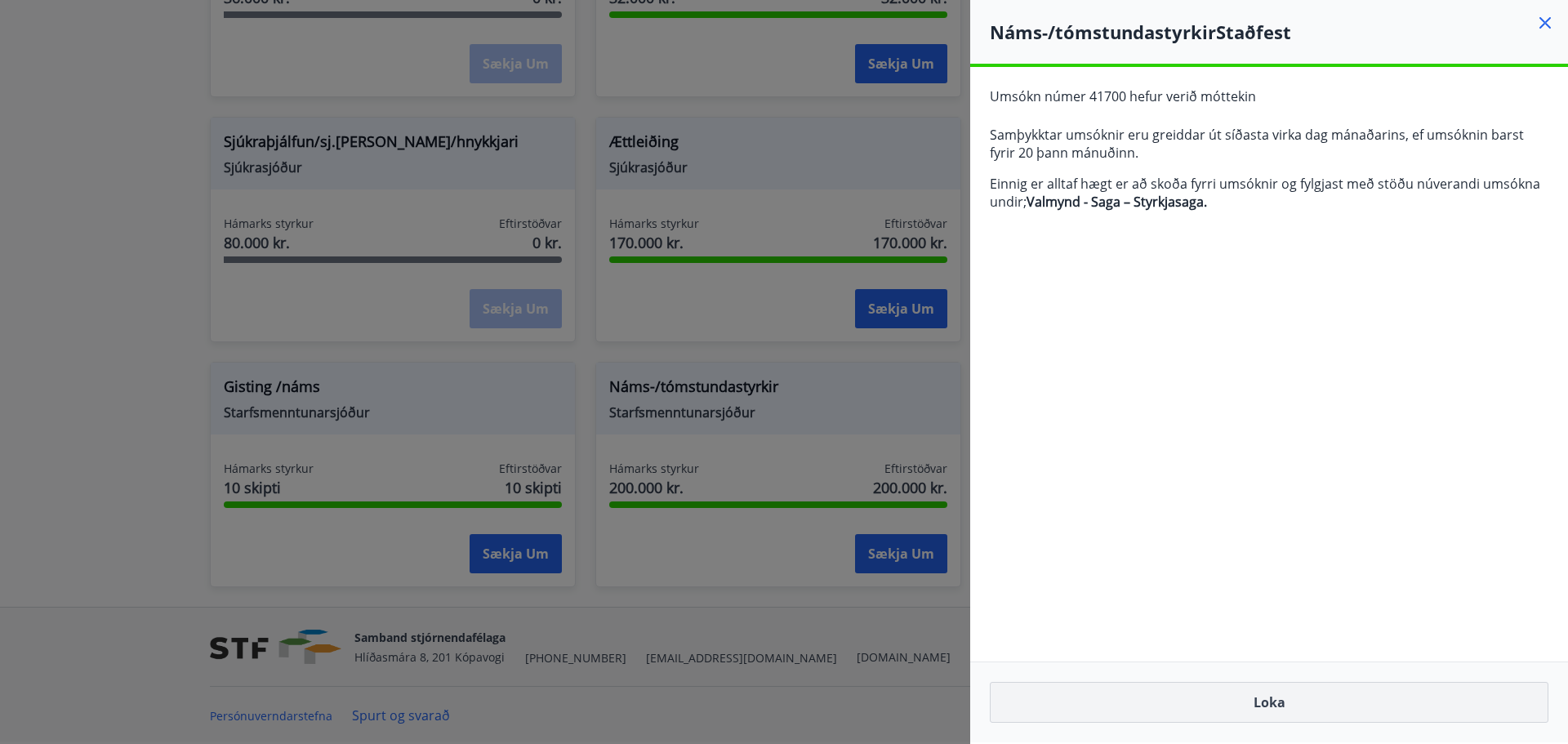
click at [1275, 708] on button "Loka" at bounding box center [1269, 702] width 559 height 41
